Goal: Use online tool/utility: Use online tool/utility

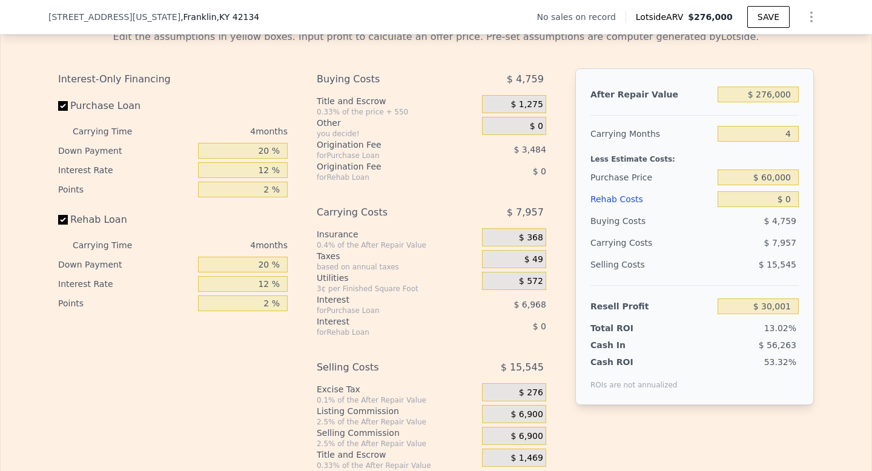
scroll to position [1716, 0]
click at [761, 185] on input "$ 60,000" at bounding box center [757, 177] width 81 height 16
type input "$ 20,000"
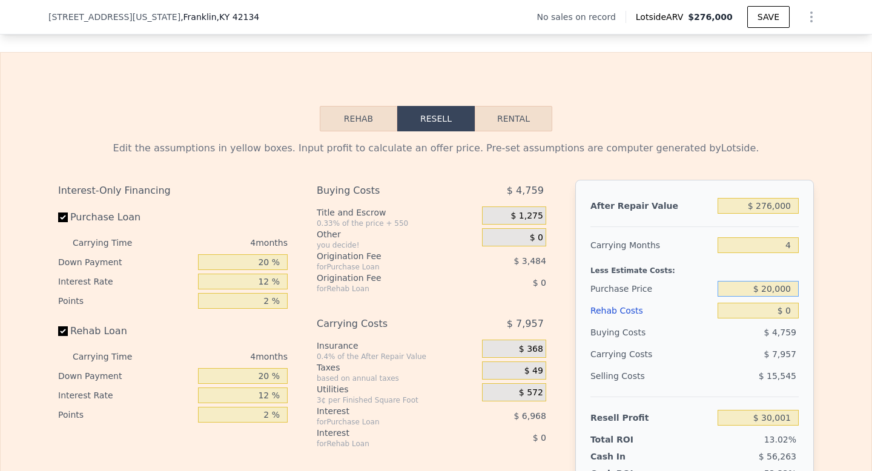
scroll to position [1620, 0]
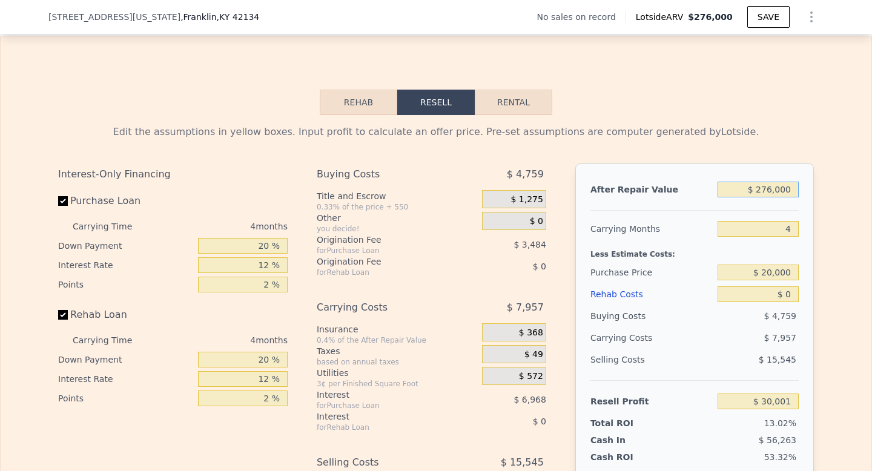
type input "$ 237,889"
drag, startPoint x: 767, startPoint y: 206, endPoint x: 760, endPoint y: 206, distance: 7.3
click at [760, 197] on input "$ 276,000" at bounding box center [757, 190] width 81 height 16
type input "$ 26,000"
type input "$ 1,804"
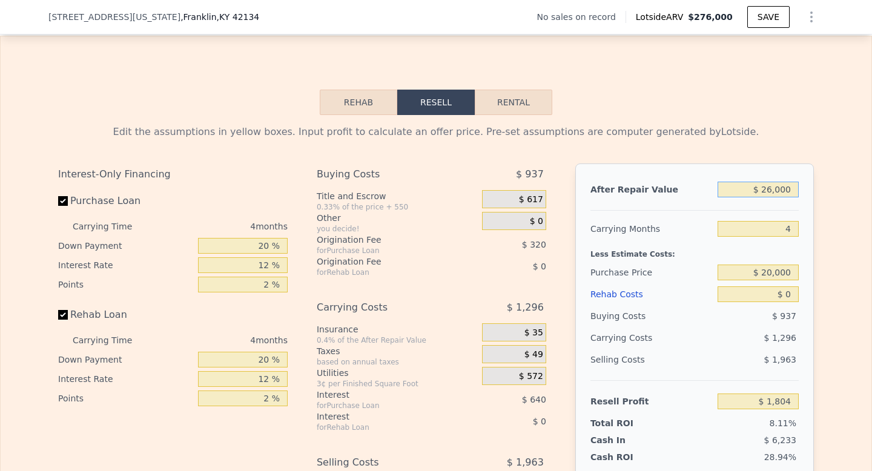
type input "$ 260,000"
type input "$ 222,779"
click at [340, 115] on button "Rehab" at bounding box center [358, 102] width 77 height 25
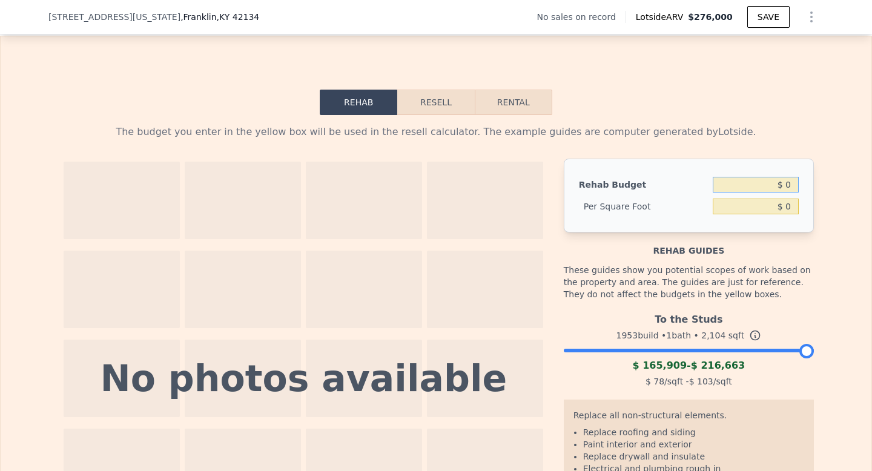
drag, startPoint x: 787, startPoint y: 205, endPoint x: 772, endPoint y: 205, distance: 14.5
click at [772, 192] on input "$ 0" at bounding box center [755, 185] width 86 height 16
click at [793, 192] on input "$ 0" at bounding box center [755, 185] width 86 height 16
type input "$ 150,000"
click at [847, 273] on div "The budget you enter in the yellow box will be used in the resell calculator. T…" at bounding box center [436, 356] width 870 height 483
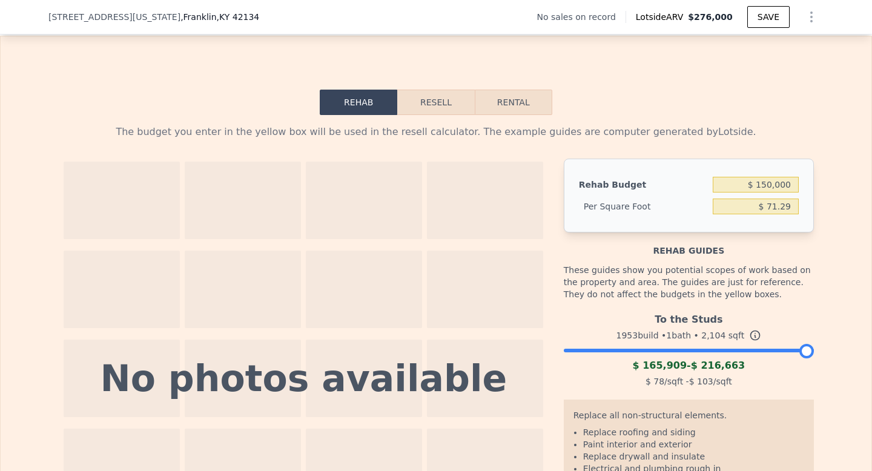
type input "$ 71.29"
click at [438, 113] on button "Resell" at bounding box center [435, 102] width 77 height 25
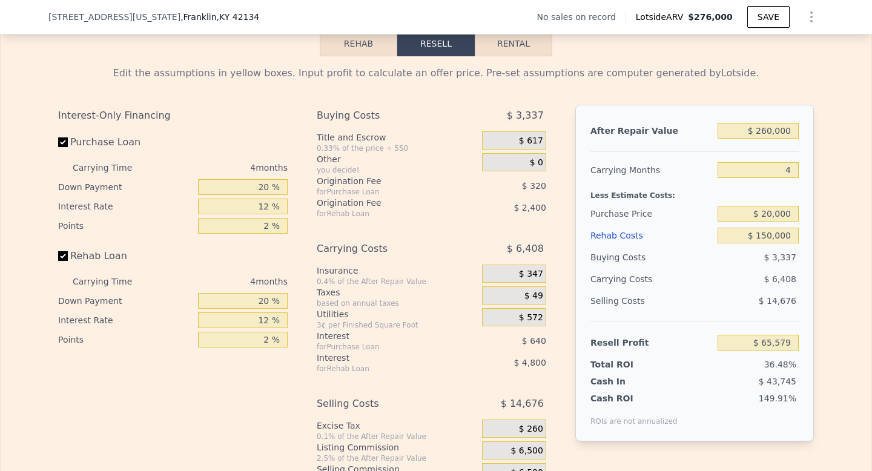
scroll to position [1682, 0]
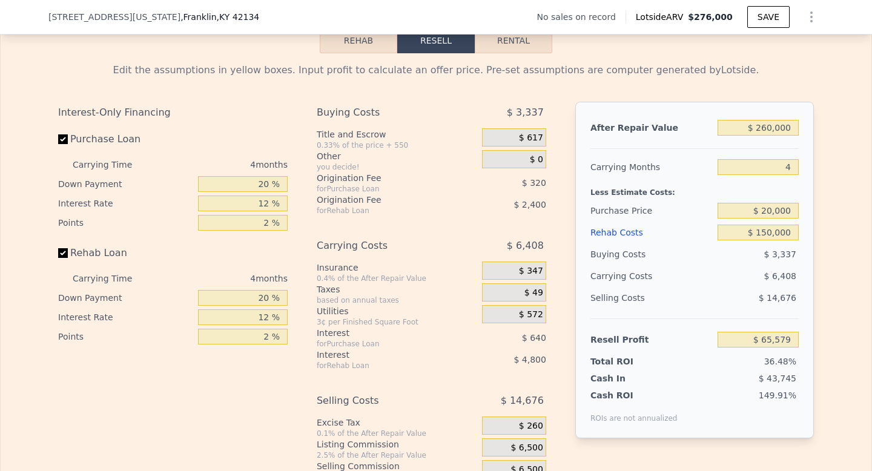
click at [780, 200] on div "Less Estimate Costs:" at bounding box center [694, 189] width 208 height 22
click at [782, 175] on input "4" at bounding box center [757, 167] width 81 height 16
type input "6"
type input "$ 62,374"
type input "6"
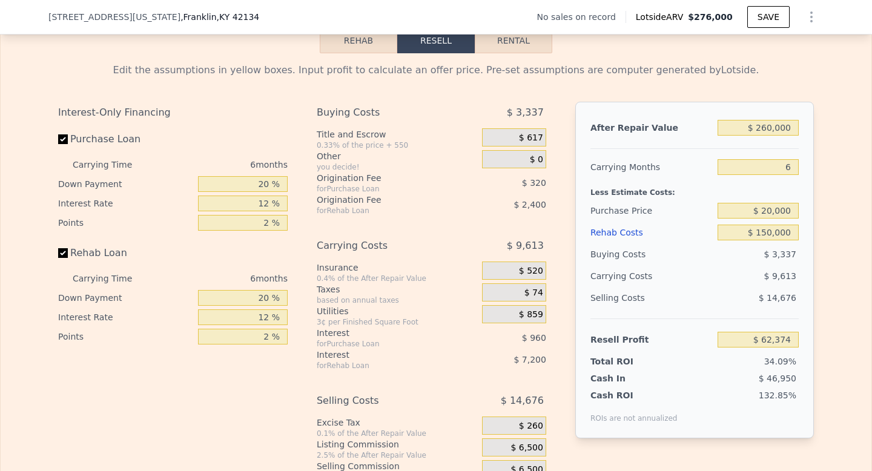
click at [856, 324] on div "Edit the assumptions in yellow boxes. Input profit to calculate an offer price.…" at bounding box center [436, 278] width 870 height 450
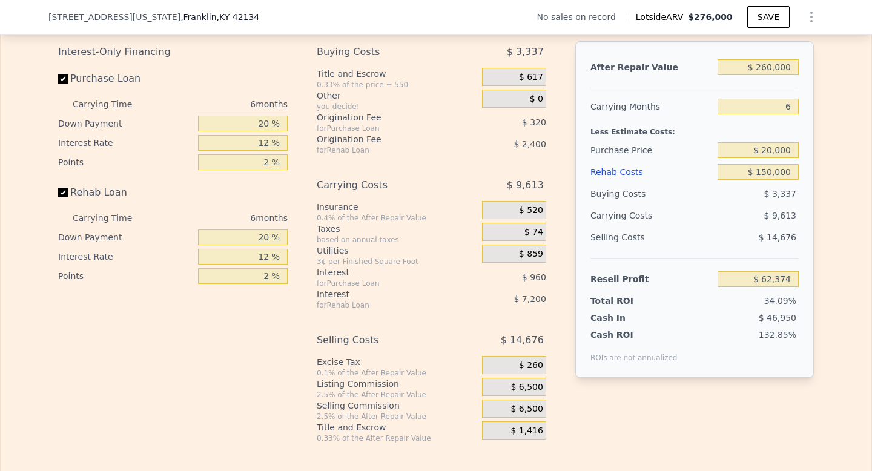
scroll to position [1743, 0]
drag, startPoint x: 787, startPoint y: 165, endPoint x: 758, endPoint y: 165, distance: 29.1
click at [758, 157] on input "$ 20,000" at bounding box center [757, 150] width 81 height 16
type input "$ 40,000"
click at [846, 309] on div "Edit the assumptions in yellow boxes. Input profit to calculate an offer price.…" at bounding box center [436, 217] width 870 height 450
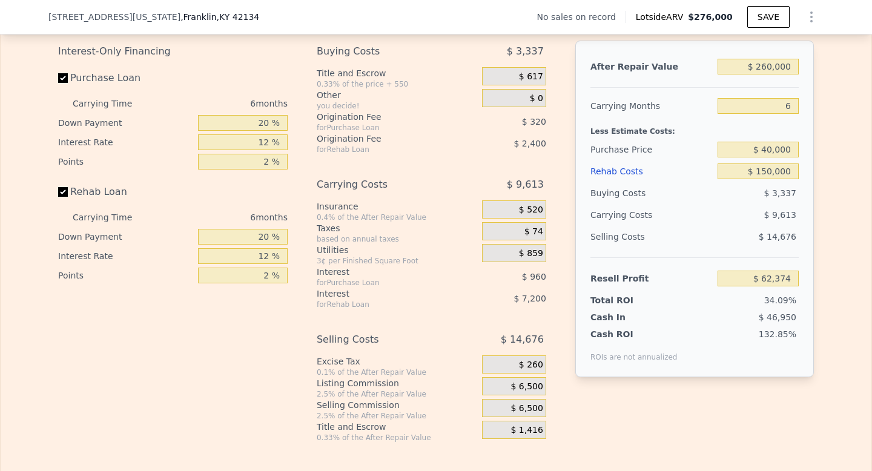
type input "$ 41,028"
click at [764, 157] on input "$ 40,000" at bounding box center [757, 150] width 81 height 16
type input "$ 20,000"
click at [706, 343] on div "Cash ROI ROIs are not annualized 78.45%" at bounding box center [694, 342] width 208 height 39
type input "$ 62,374"
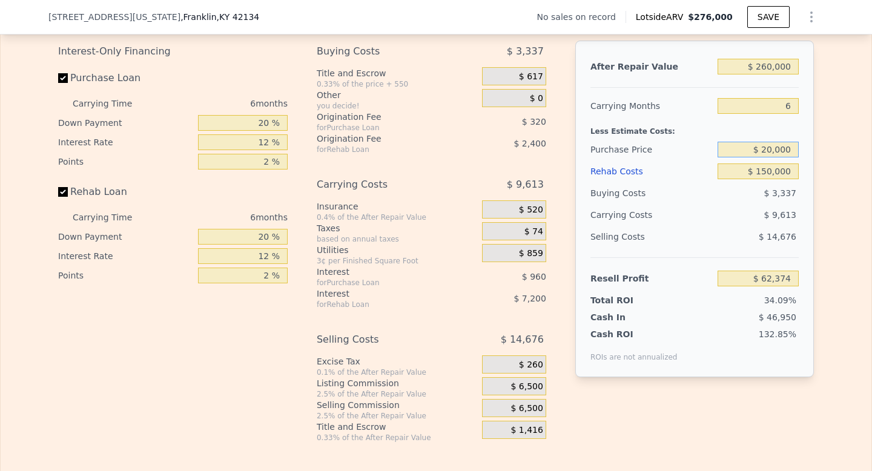
click at [763, 157] on input "$ 20,000" at bounding box center [757, 150] width 81 height 16
type input "$ 30,000"
click at [694, 323] on div "$ 46,950" at bounding box center [735, 317] width 128 height 12
type input "$ 51,701"
